Goal: Navigation & Orientation: Find specific page/section

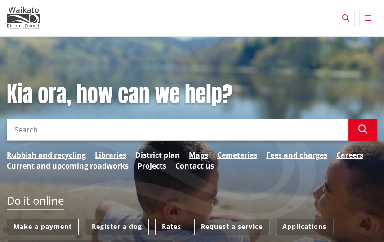
click at [169, 156] on link "District plan" at bounding box center [157, 154] width 45 height 11
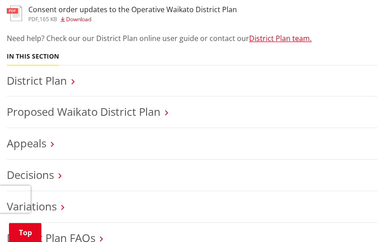
scroll to position [368, 0]
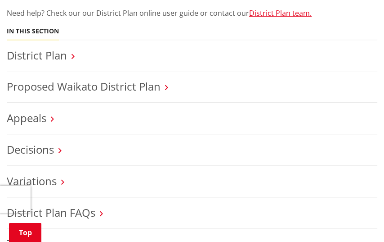
click at [77, 57] on h3 "District Plan" at bounding box center [192, 55] width 371 height 13
click at [65, 55] on link "District Plan" at bounding box center [37, 55] width 60 height 15
